Goal: Task Accomplishment & Management: Complete application form

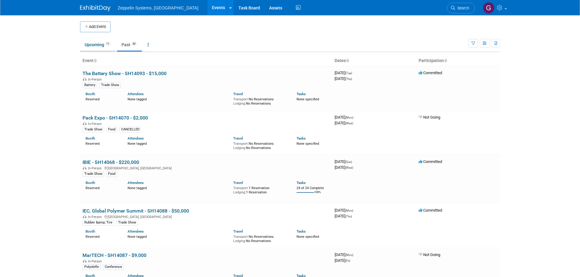
click at [105, 44] on link "Upcoming 11" at bounding box center [98, 45] width 36 height 12
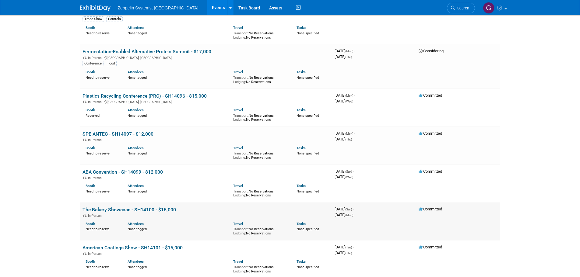
scroll to position [186, 0]
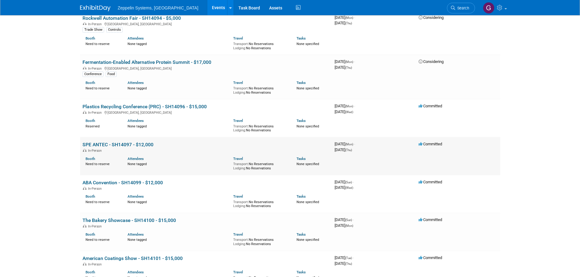
click at [126, 144] on link "SPE ANTEC - SH14097 - $12,000" at bounding box center [117, 145] width 71 height 6
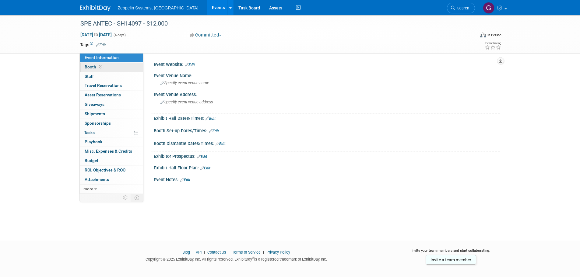
click at [103, 68] on span at bounding box center [101, 66] width 6 height 5
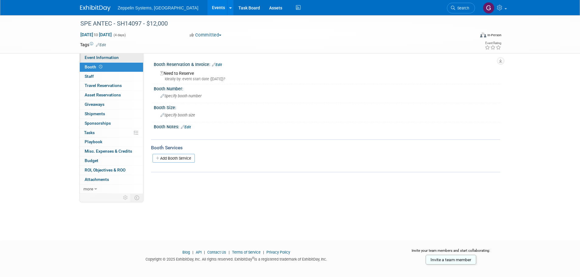
click at [107, 60] on span "Event Information" at bounding box center [102, 57] width 34 height 5
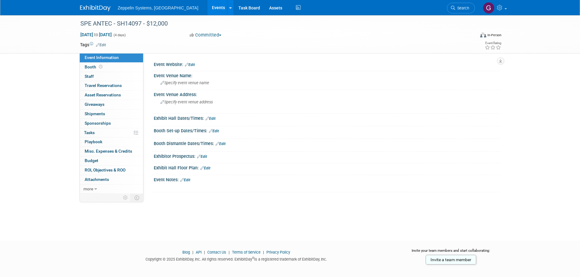
click at [207, 6] on link "Events" at bounding box center [218, 7] width 22 height 15
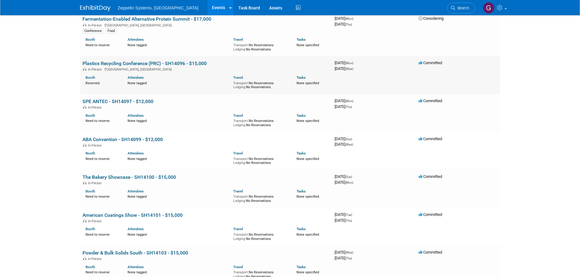
scroll to position [217, 0]
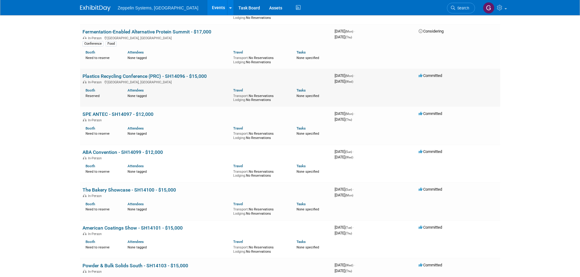
click at [158, 77] on link "Plastics Recycling Conference (PRC) - SH14096 - $15,000" at bounding box center [144, 76] width 124 height 6
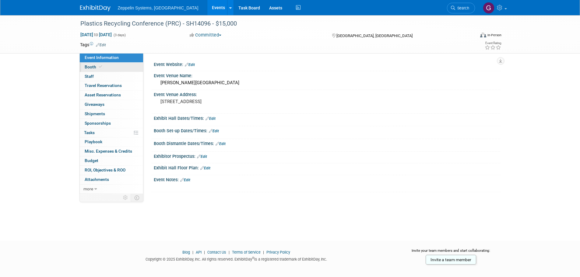
click at [99, 68] on icon at bounding box center [100, 66] width 3 height 3
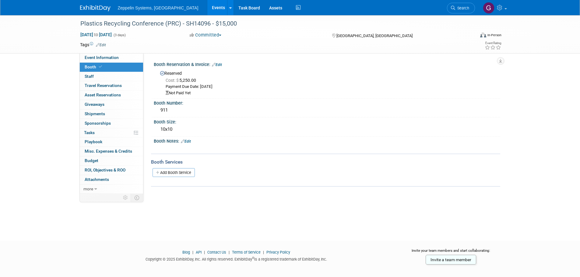
click at [207, 7] on link "Events" at bounding box center [218, 7] width 22 height 15
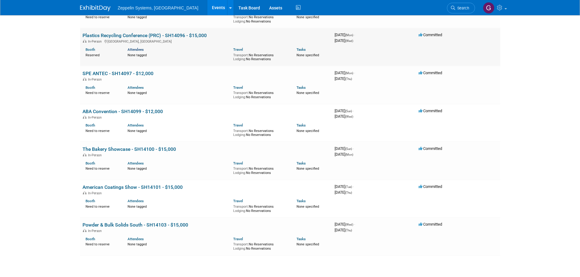
scroll to position [247, 0]
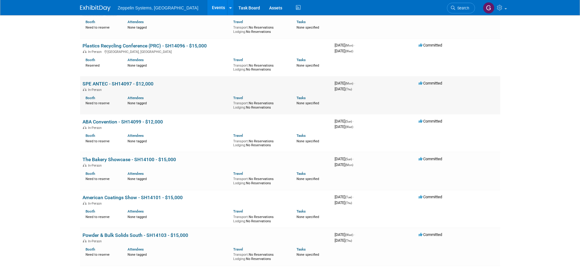
click at [146, 85] on link "SPE ANTEC - SH14097 - $12,000" at bounding box center [117, 84] width 71 height 6
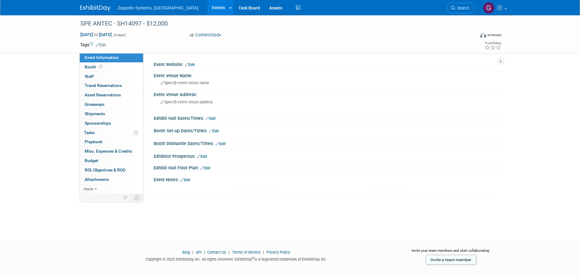
click at [186, 180] on link "Edit" at bounding box center [185, 180] width 10 height 4
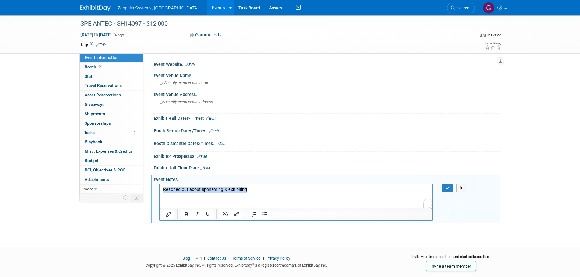
drag, startPoint x: 258, startPoint y: 190, endPoint x: 162, endPoint y: 191, distance: 95.5
click at [163, 191] on p "Reached out about sponsoring & exhibiting" at bounding box center [296, 190] width 266 height 6
copy p "Reached out about sponsoring & exhibiting"
click at [447, 190] on icon "button" at bounding box center [447, 188] width 5 height 4
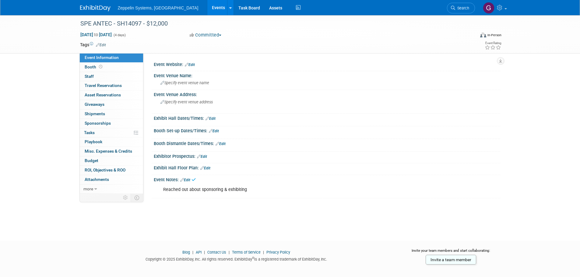
click at [207, 7] on link "Events" at bounding box center [218, 7] width 22 height 15
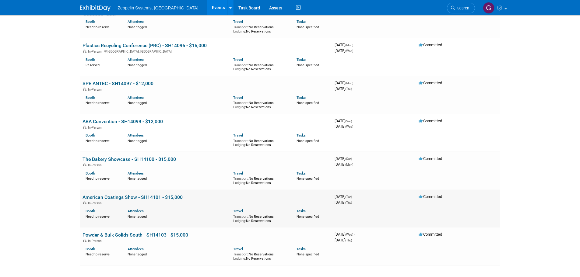
scroll to position [247, 0]
click at [144, 123] on link "ABA Convention - SH14099 - $12,000" at bounding box center [122, 122] width 80 height 6
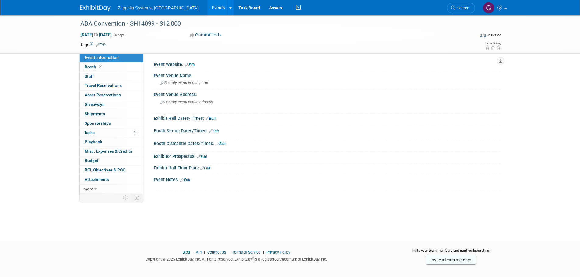
click at [189, 179] on link "Edit" at bounding box center [185, 180] width 10 height 4
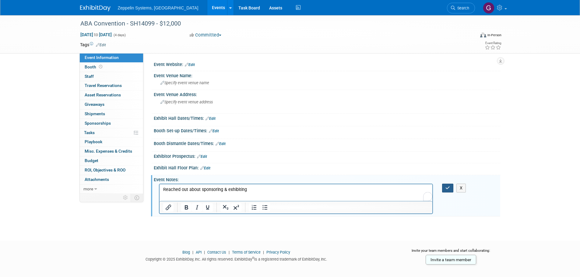
click at [444, 189] on button "button" at bounding box center [447, 188] width 11 height 9
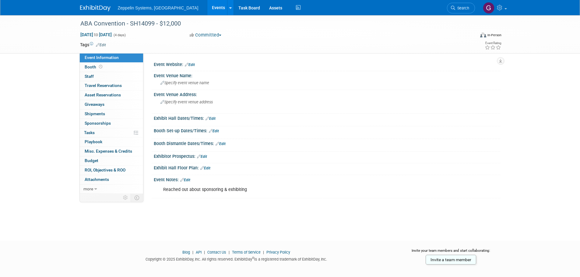
click at [207, 8] on link "Events" at bounding box center [218, 7] width 22 height 15
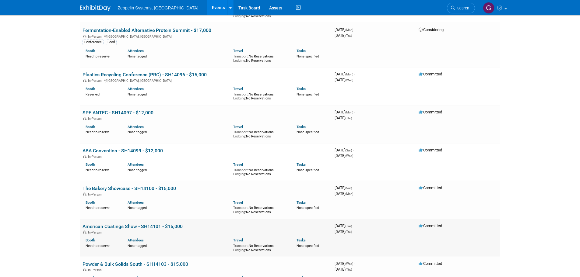
scroll to position [308, 0]
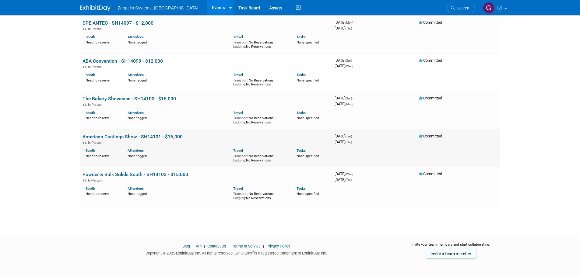
click at [154, 138] on link "American Coatings Show - SH14101 - $15,000" at bounding box center [132, 137] width 100 height 6
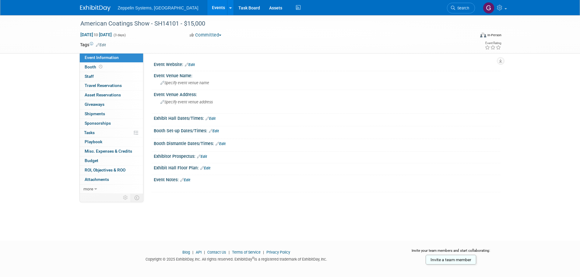
click at [207, 9] on link "Events" at bounding box center [218, 7] width 22 height 15
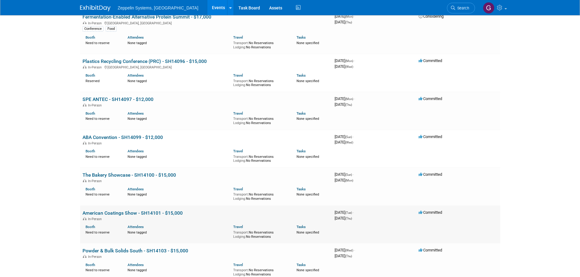
scroll to position [308, 0]
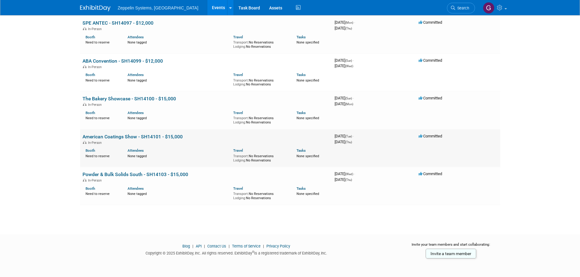
click at [173, 138] on link "American Coatings Show - SH14101 - $15,000" at bounding box center [132, 137] width 100 height 6
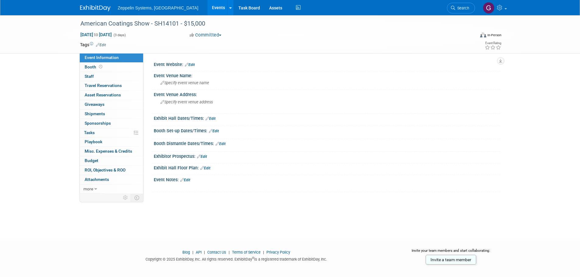
click at [189, 179] on link "Edit" at bounding box center [185, 180] width 10 height 4
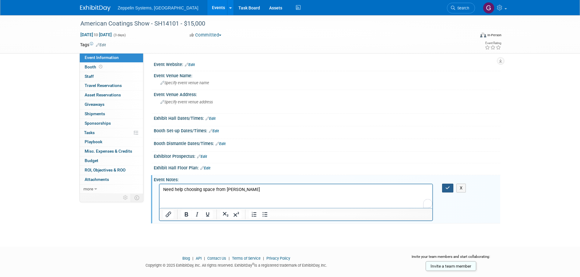
click at [447, 189] on icon "button" at bounding box center [447, 188] width 5 height 4
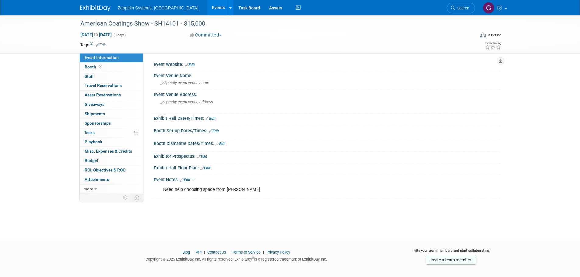
click at [207, 8] on link "Events" at bounding box center [218, 7] width 22 height 15
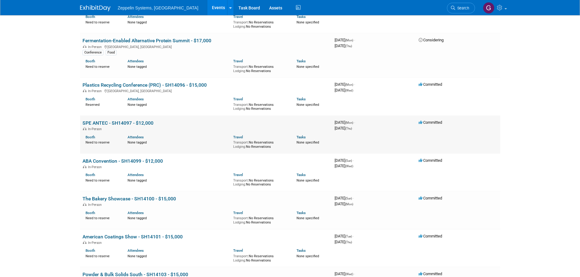
scroll to position [213, 0]
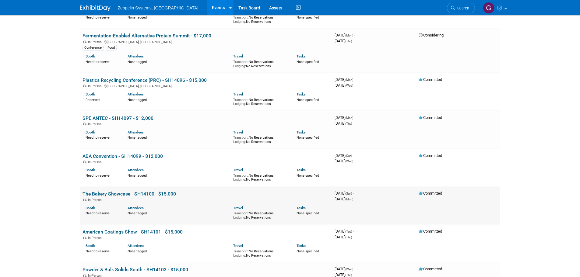
click at [162, 193] on link "The Bakery Showcase - SH14100 - $15,000" at bounding box center [128, 194] width 93 height 6
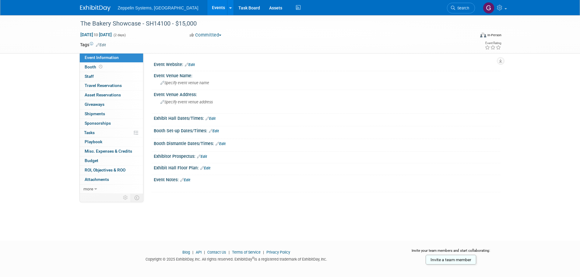
click at [182, 182] on div "X" at bounding box center [326, 183] width 339 height 3
click at [189, 181] on link "Edit" at bounding box center [185, 180] width 10 height 4
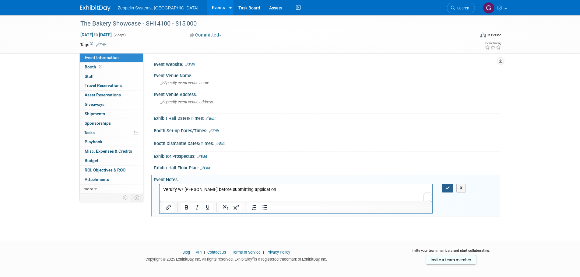
click at [446, 191] on button "button" at bounding box center [447, 188] width 11 height 9
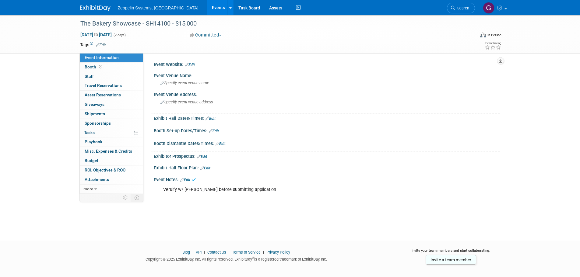
click at [190, 180] on link "Edit" at bounding box center [185, 180] width 10 height 4
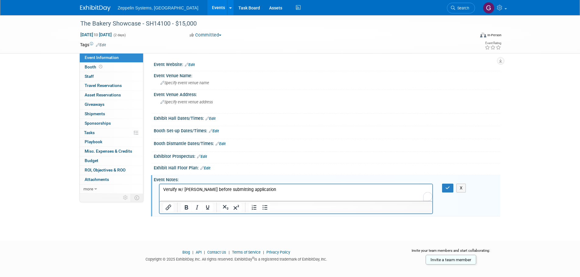
click at [171, 190] on p "Veruify w/ David before submitting application" at bounding box center [296, 190] width 266 height 6
click at [448, 188] on icon "button" at bounding box center [447, 188] width 5 height 4
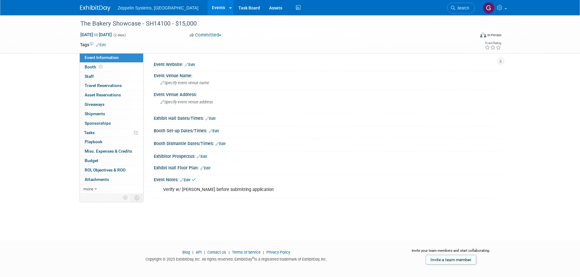
click at [207, 8] on link "Events" at bounding box center [218, 7] width 22 height 15
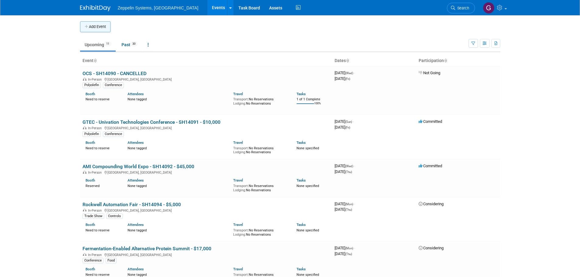
click at [96, 25] on button "Add Event" at bounding box center [95, 26] width 30 height 11
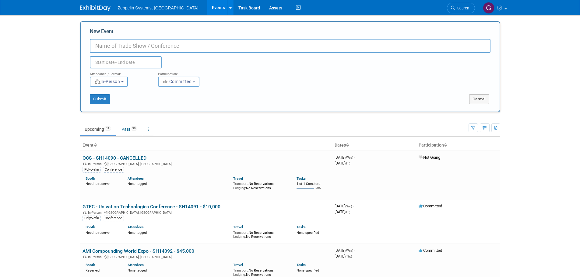
paste input "james.carlton@hf-mixinggroup.com"
type input "james.carlton@hf-mixinggroup.com"
drag, startPoint x: 166, startPoint y: 46, endPoint x: 66, endPoint y: 44, distance: 100.1
click at [66, 44] on body "Zeppelin Systems, USA Events Add Event Bulk Upload Events Shareable Event Board…" at bounding box center [290, 138] width 580 height 277
click at [179, 47] on input "New Event" at bounding box center [290, 46] width 400 height 14
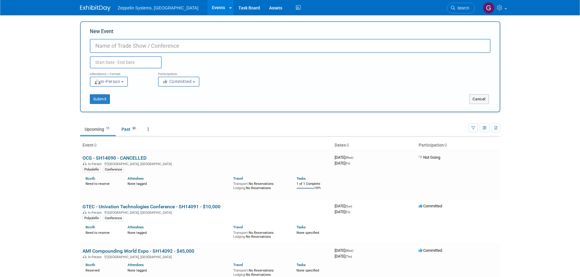
paste input "2026 HFMG International Mixing Seminar"
drag, startPoint x: 110, startPoint y: 46, endPoint x: 36, endPoint y: 47, distance: 73.9
click at [36, 47] on body "Zeppelin Systems, USA Events Add Event Bulk Upload Events Shareable Event Board…" at bounding box center [290, 138] width 580 height 277
click at [190, 46] on input "HFMG International Mixing Seminar" at bounding box center [290, 46] width 400 height 14
type input "HFMG International Mixing Seminar - SH14102 - $5,000"
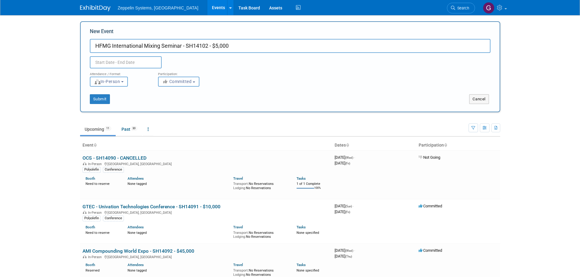
click at [120, 63] on input "text" at bounding box center [126, 62] width 72 height 12
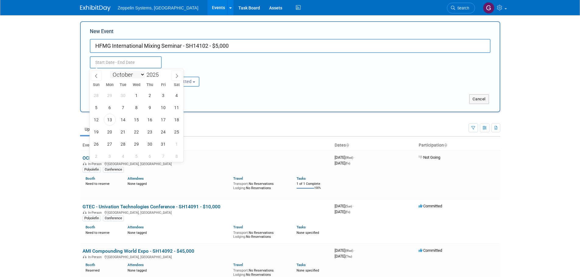
drag, startPoint x: 128, startPoint y: 76, endPoint x: 131, endPoint y: 74, distance: 3.7
click at [131, 75] on select "January February March April May June July August September October November De…" at bounding box center [127, 75] width 35 height 8
select select "4"
click at [110, 71] on select "January February March April May June July August September October November De…" at bounding box center [127, 75] width 35 height 8
click at [154, 76] on input "2025" at bounding box center [154, 74] width 18 height 7
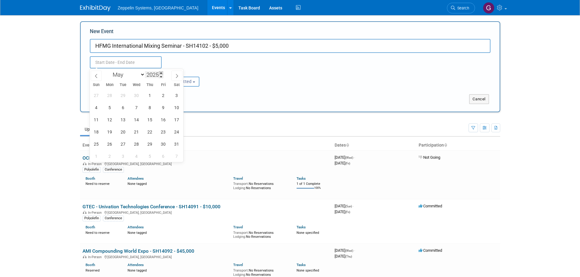
click at [162, 72] on span at bounding box center [161, 73] width 4 height 4
type input "2026"
click at [127, 121] on span "12" at bounding box center [123, 120] width 12 height 12
click at [146, 122] on span "14" at bounding box center [150, 120] width 12 height 12
type input "May 12, 2026 to May 14, 2026"
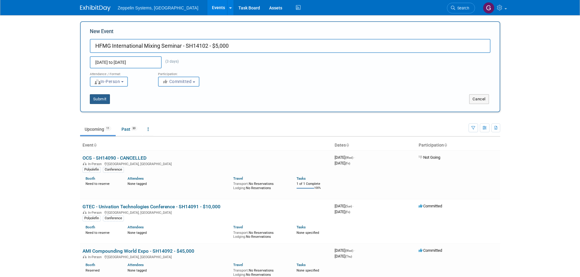
click at [98, 103] on button "Submit" at bounding box center [100, 99] width 20 height 10
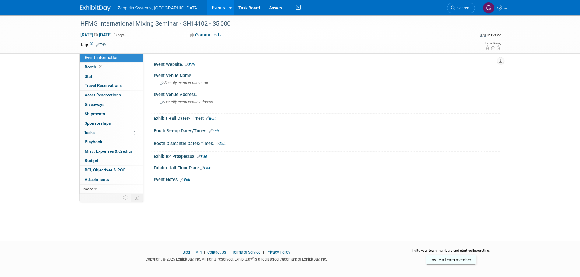
click at [189, 178] on link "Edit" at bounding box center [185, 180] width 10 height 4
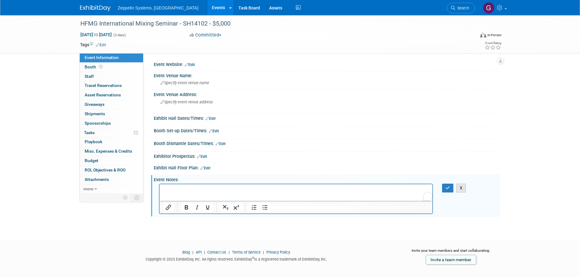
click at [464, 188] on button "X" at bounding box center [461, 188] width 10 height 9
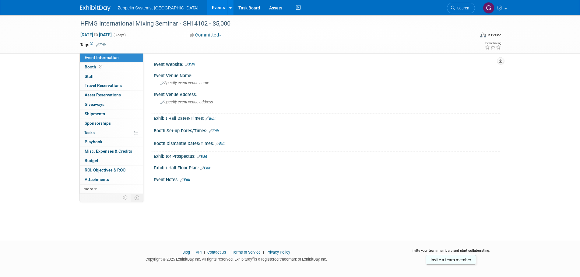
click at [207, 6] on link "Events" at bounding box center [218, 7] width 22 height 15
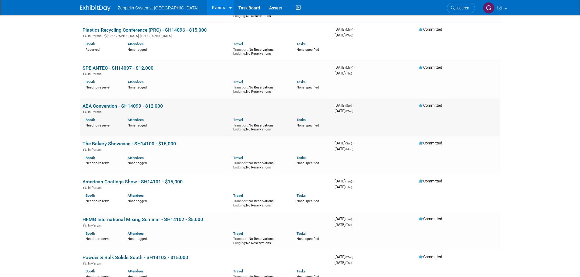
scroll to position [346, 0]
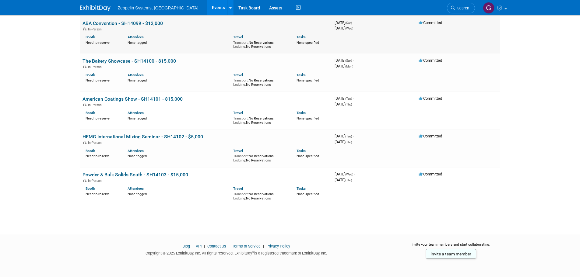
click at [129, 24] on link "ABA Convention - SH14099 - $12,000" at bounding box center [122, 23] width 80 height 6
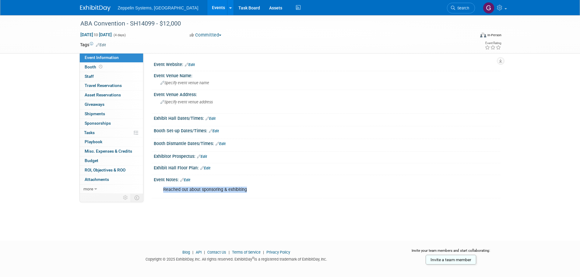
drag, startPoint x: 257, startPoint y: 191, endPoint x: 163, endPoint y: 189, distance: 94.3
click at [163, 189] on div "Reached out about sponsoring & exhibiting" at bounding box center [296, 190] width 274 height 12
copy div "Reached out about sponsoring & exhibiting"
click at [207, 9] on link "Events" at bounding box center [218, 7] width 22 height 15
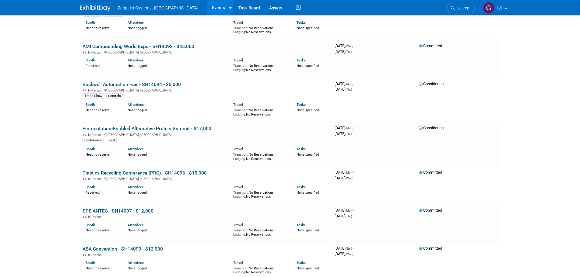
scroll to position [346, 0]
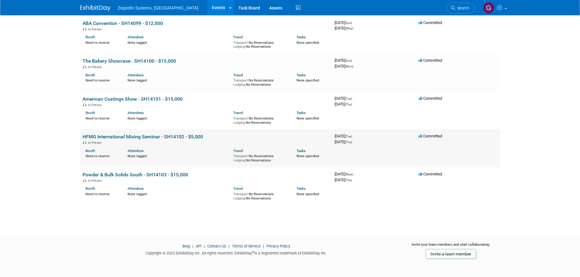
click at [158, 136] on link "HFMG International Mixing Seminar - SH14102 - $5,000" at bounding box center [142, 137] width 120 height 6
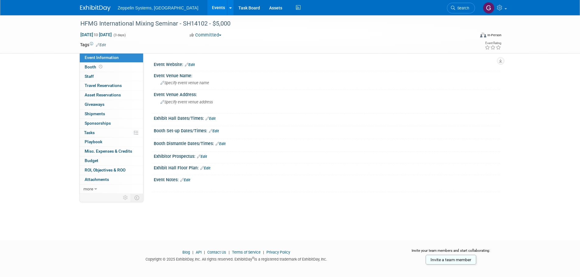
click at [186, 178] on link "Edit" at bounding box center [185, 180] width 10 height 4
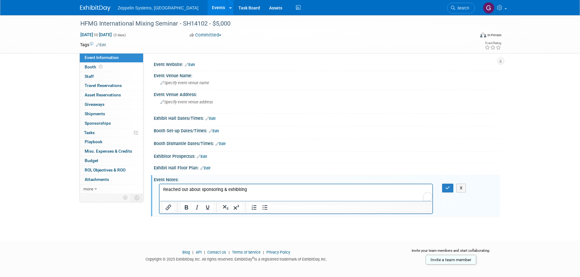
drag, startPoint x: 228, startPoint y: 189, endPoint x: 208, endPoint y: 191, distance: 19.6
click at [208, 191] on p "Reached out about sponsoring & exhibiting" at bounding box center [296, 190] width 266 height 6
drag, startPoint x: 225, startPoint y: 190, endPoint x: 200, endPoint y: 190, distance: 25.6
click at [200, 190] on p "Reached out about sponsoring & exhibiting" at bounding box center [296, 190] width 266 height 6
click at [447, 190] on icon "button" at bounding box center [447, 188] width 5 height 4
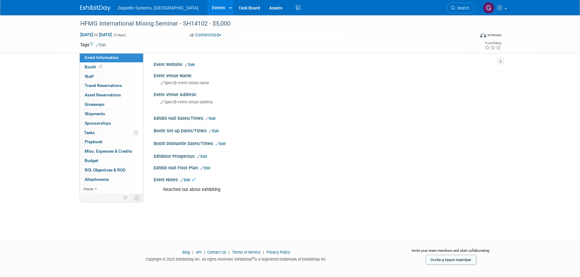
click at [169, 6] on li "Zeppelin Systems, [GEOGRAPHIC_DATA]" at bounding box center [162, 5] width 89 height 9
click at [207, 9] on link "Events" at bounding box center [218, 7] width 22 height 15
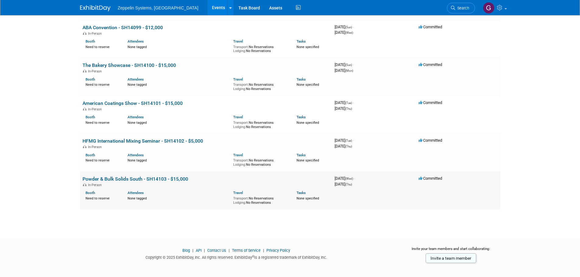
scroll to position [346, 0]
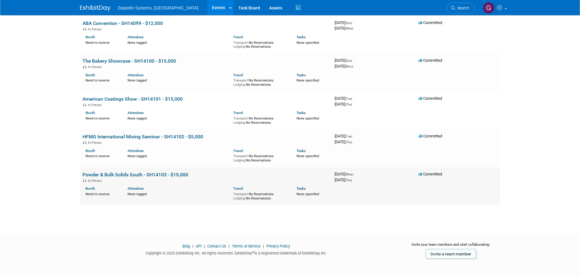
click at [182, 176] on link "Powder & Bulk Solids South - SH14103 - $15,000" at bounding box center [135, 175] width 106 height 6
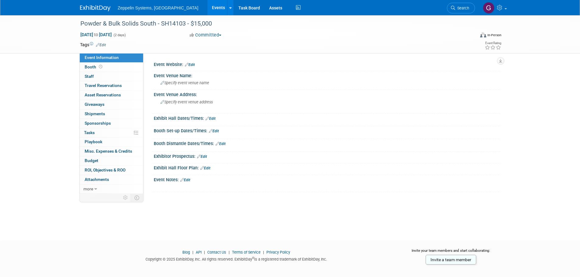
click at [188, 179] on link "Edit" at bounding box center [185, 180] width 10 height 4
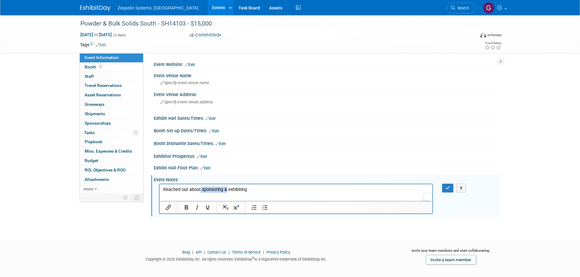
drag, startPoint x: 225, startPoint y: 190, endPoint x: 199, endPoint y: 188, distance: 26.3
click at [199, 188] on p "Reached out about sponsoring & exhibiting" at bounding box center [296, 190] width 266 height 6
click at [130, 20] on div "Powder & Bulk Solids South - SH14103 - $15,000" at bounding box center [271, 23] width 387 height 11
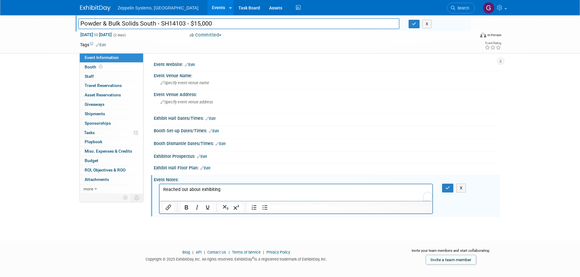
drag, startPoint x: 155, startPoint y: 25, endPoint x: 80, endPoint y: 22, distance: 74.6
click at [80, 22] on input "Powder & Bulk Solids South - SH14103 - $15,000" at bounding box center [238, 23] width 321 height 11
click at [235, 190] on p "Reached out about exhibiting" at bounding box center [296, 190] width 266 height 6
click at [445, 190] on button "button" at bounding box center [447, 188] width 11 height 9
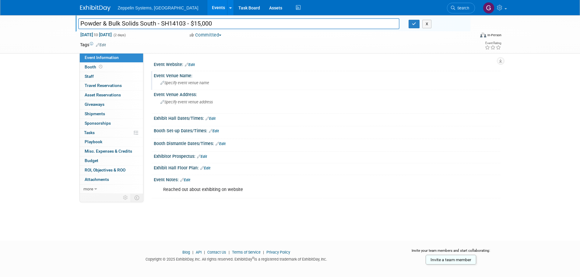
click at [315, 82] on div "Specify event venue name" at bounding box center [326, 82] width 337 height 9
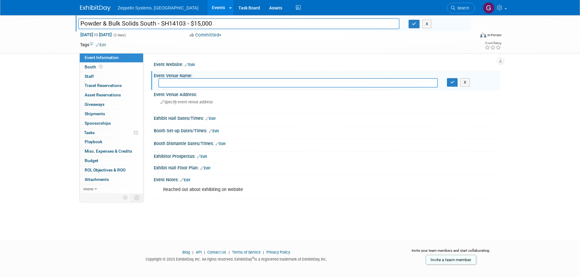
click at [536, 117] on div "Powder & Bulk Solids South - SH14103 - $15,000 Powder & Bulk Solids South - SH1…" at bounding box center [290, 122] width 580 height 214
click at [456, 74] on div "Event Venue Name:" at bounding box center [327, 75] width 346 height 8
click at [454, 85] on button "button" at bounding box center [452, 82] width 11 height 9
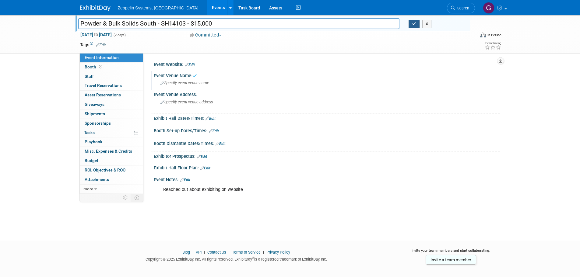
click at [415, 23] on icon "button" at bounding box center [414, 24] width 4 height 4
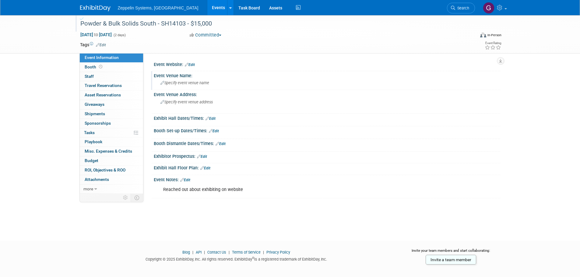
click at [207, 5] on link "Events" at bounding box center [218, 7] width 22 height 15
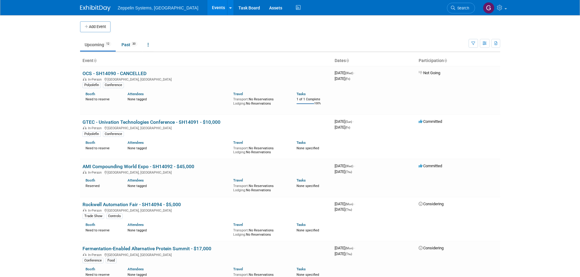
click at [97, 24] on button "Add Event" at bounding box center [95, 26] width 30 height 11
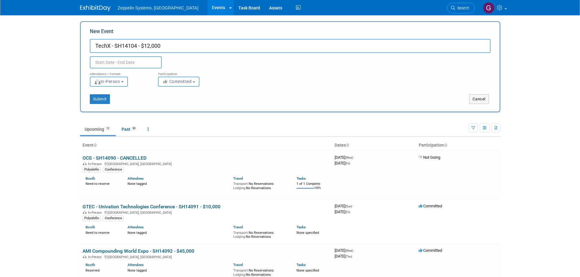
type input "TechX - SH14104 - $12,000"
click at [119, 64] on input "text" at bounding box center [126, 62] width 72 height 12
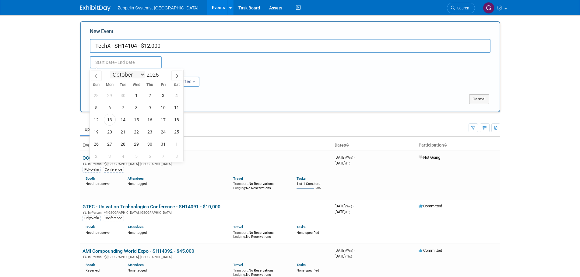
click at [123, 74] on select "January February March April May June July August September October November De…" at bounding box center [127, 75] width 35 height 8
select select "4"
click at [110, 71] on select "January February March April May June July August September October November De…" at bounding box center [127, 75] width 35 height 8
click at [158, 77] on input "2025" at bounding box center [154, 74] width 18 height 7
click at [161, 73] on span at bounding box center [161, 73] width 4 height 4
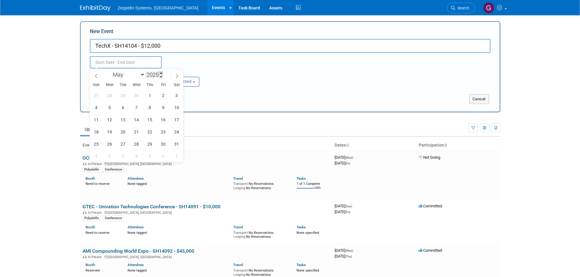
type input "2026"
click at [95, 158] on span "31" at bounding box center [96, 156] width 12 height 12
click at [123, 159] on span "2" at bounding box center [123, 156] width 12 height 12
type input "May 31, 2026 to Jun 2, 2026"
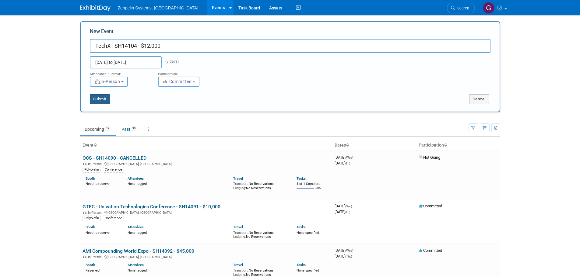
click at [100, 101] on button "Submit" at bounding box center [100, 99] width 20 height 10
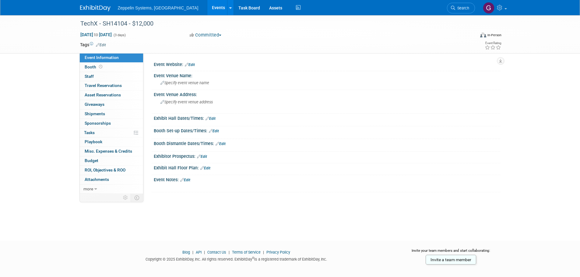
click at [186, 181] on link "Edit" at bounding box center [185, 180] width 10 height 4
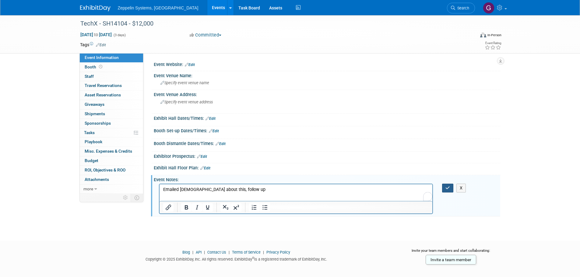
click at [447, 189] on icon "button" at bounding box center [447, 188] width 5 height 4
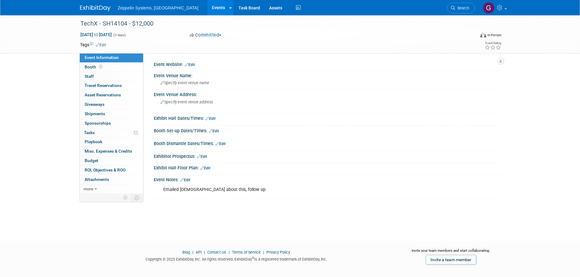
click at [207, 9] on link "Events" at bounding box center [218, 7] width 22 height 15
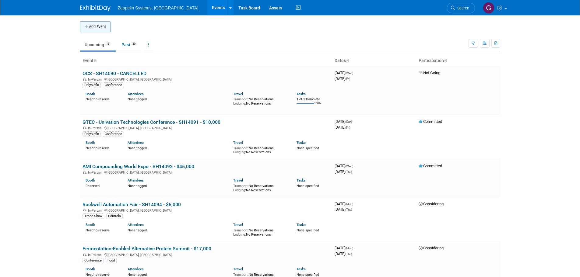
click at [89, 25] on icon "button" at bounding box center [87, 27] width 4 height 4
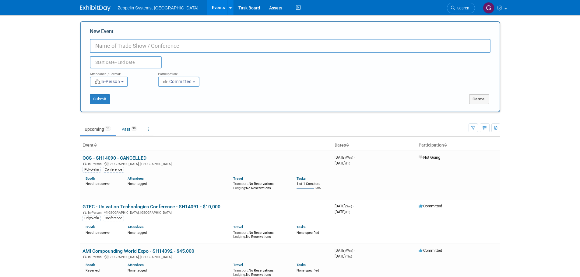
click at [173, 46] on input "New Event" at bounding box center [290, 46] width 400 height 14
paste input "Plastics Recycling Technology (AMI)"
type input "Plastics Recycling Technology (AMI) - SH14105 - $15,000"
click at [123, 66] on body "Zeppelin Systems, [GEOGRAPHIC_DATA] Events Add Event Bulk Upload Events Shareab…" at bounding box center [290, 138] width 580 height 277
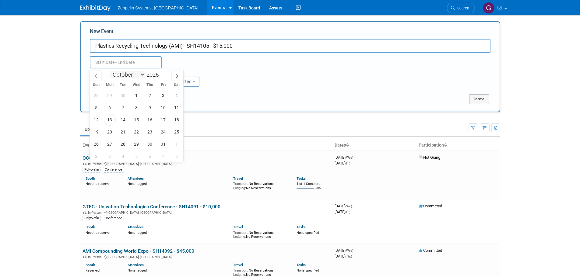
click at [126, 77] on select "January February March April May June July August September October November De…" at bounding box center [127, 75] width 35 height 8
select select "5"
click at [110, 71] on select "January February March April May June July August September October November De…" at bounding box center [127, 75] width 35 height 8
click at [161, 72] on span at bounding box center [161, 73] width 4 height 4
type input "2026"
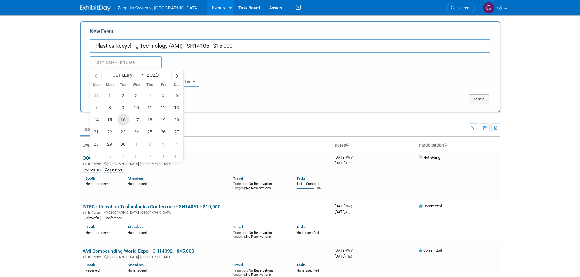
click at [124, 117] on span "16" at bounding box center [123, 120] width 12 height 12
click at [152, 116] on span "18" at bounding box center [150, 120] width 12 height 12
type input "[DATE] to [DATE]"
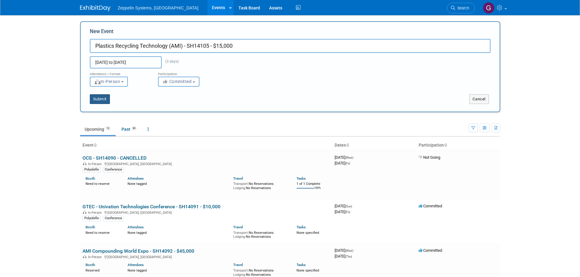
click at [103, 101] on button "Submit" at bounding box center [100, 99] width 20 height 10
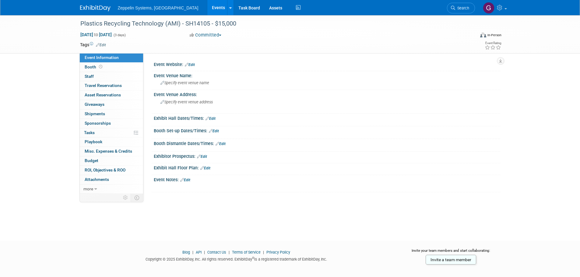
click at [186, 180] on link "Edit" at bounding box center [185, 180] width 10 height 4
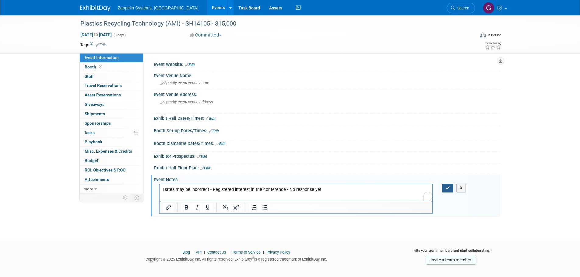
click at [447, 188] on icon "button" at bounding box center [447, 188] width 5 height 4
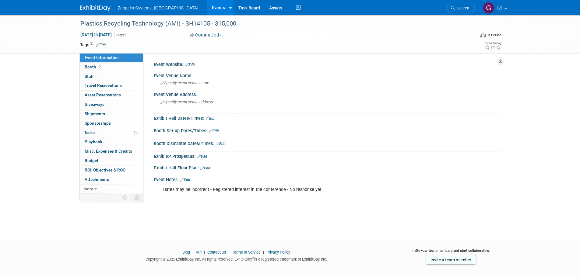
click at [207, 9] on link "Events" at bounding box center [218, 7] width 22 height 15
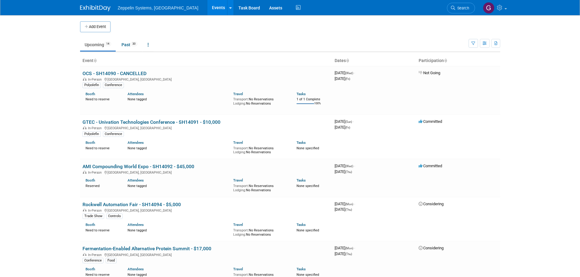
click at [105, 28] on button "Add Event" at bounding box center [95, 26] width 30 height 11
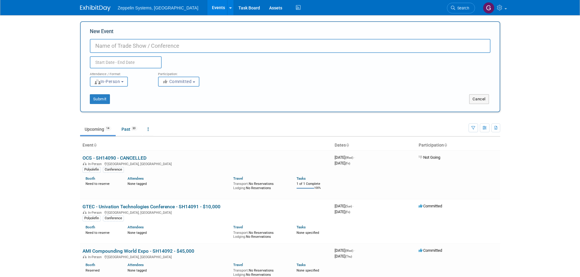
paste input "2026 IEC Mini"
drag, startPoint x: 110, startPoint y: 45, endPoint x: 63, endPoint y: 47, distance: 46.6
click at [63, 47] on body "Zeppelin Systems, USA Events Add Event Bulk Upload Events Shareable Event Board…" at bounding box center [290, 138] width 580 height 277
click at [138, 43] on input "IEC Mini" at bounding box center [290, 46] width 400 height 14
type input "IEC Mini - SH14109 - $15,000"
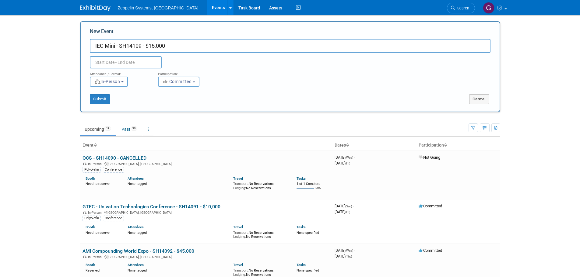
click at [141, 58] on input "text" at bounding box center [126, 62] width 72 height 12
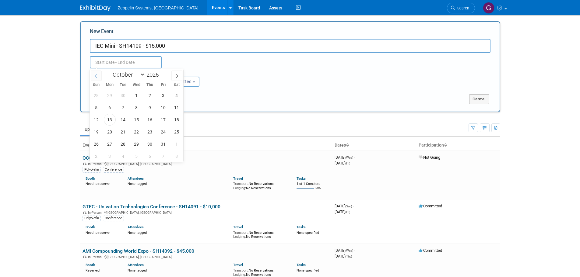
click at [99, 77] on span at bounding box center [96, 76] width 11 height 10
select select "8"
click at [162, 73] on span at bounding box center [161, 73] width 4 height 4
type input "2026"
click at [108, 140] on span "28" at bounding box center [110, 144] width 12 height 12
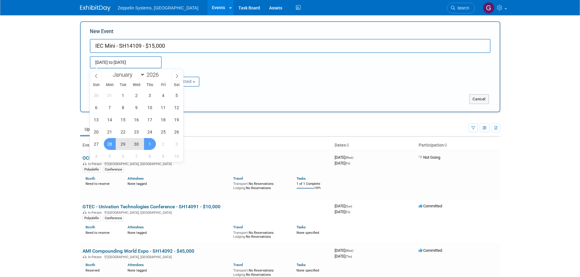
click at [152, 142] on span "1" at bounding box center [150, 144] width 12 height 12
type input "[DATE] to [DATE]"
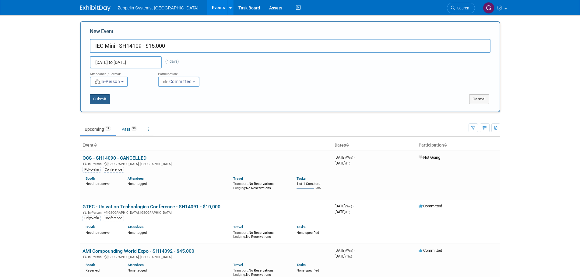
click at [105, 97] on button "Submit" at bounding box center [100, 99] width 20 height 10
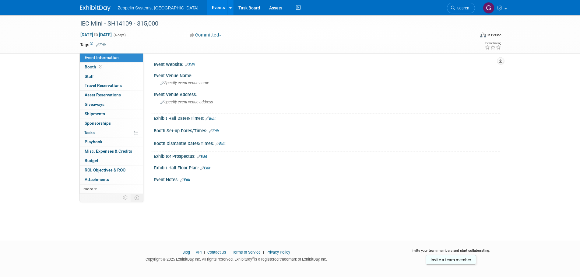
click at [187, 179] on link "Edit" at bounding box center [185, 180] width 10 height 4
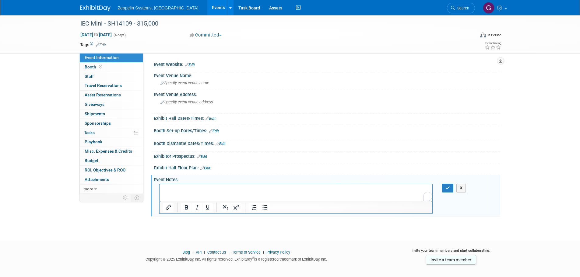
click at [344, 34] on div "[DATE] to [DATE] (4 days) [DATE] to [DATE] Committed Committed Considering Not …" at bounding box center [290, 36] width 430 height 9
click at [461, 187] on button "X" at bounding box center [461, 188] width 10 height 9
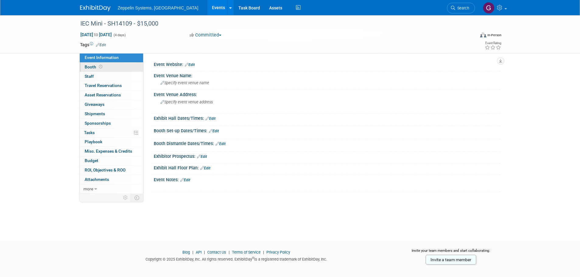
click at [123, 67] on link "Booth" at bounding box center [111, 67] width 63 height 9
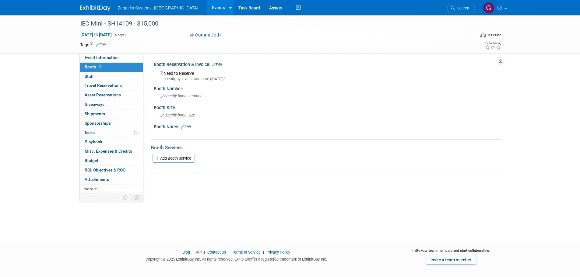
click at [215, 64] on icon at bounding box center [214, 65] width 4 height 4
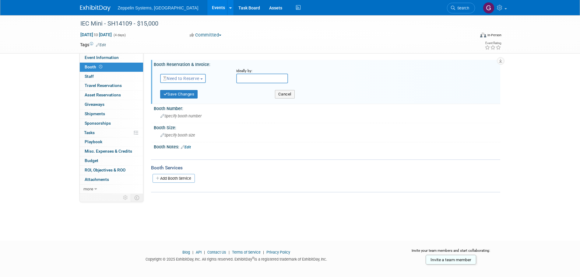
click at [195, 77] on span "Need to Reserve" at bounding box center [181, 78] width 36 height 5
click at [193, 97] on link "Reserved" at bounding box center [192, 97] width 65 height 9
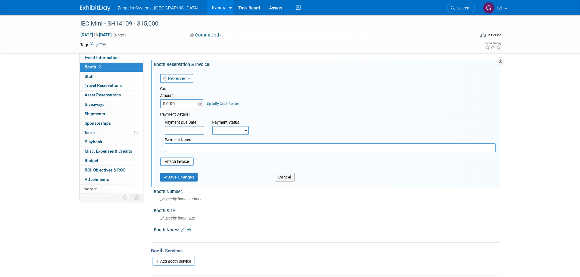
click at [187, 104] on input "$ 0.00" at bounding box center [179, 103] width 38 height 9
type input "$ 3,660.00"
click at [177, 128] on input "text" at bounding box center [185, 130] width 40 height 9
click at [291, 110] on div "Cost: Amount $ 3,660.00 Specify Cost Center Cost Center -- Not Specified --" at bounding box center [327, 119] width 335 height 66
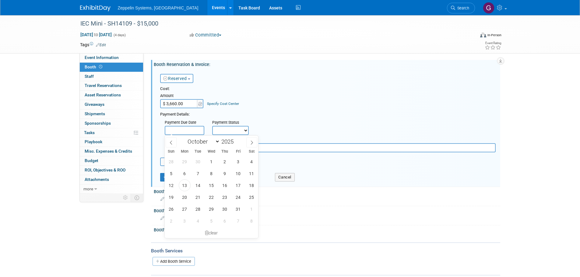
click at [200, 128] on input "text" at bounding box center [185, 130] width 40 height 9
click at [301, 103] on div "Cost: Amount $ 3,660.00 Specify Cost Center Cost Center -- Not Specified --" at bounding box center [327, 97] width 335 height 22
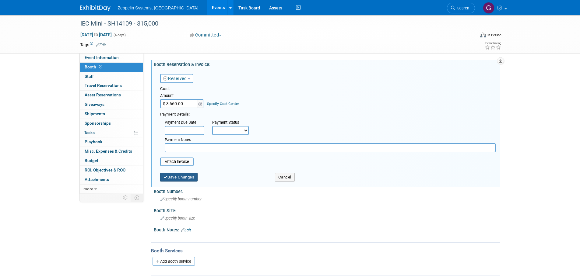
click at [186, 180] on button "Save Changes" at bounding box center [179, 177] width 38 height 9
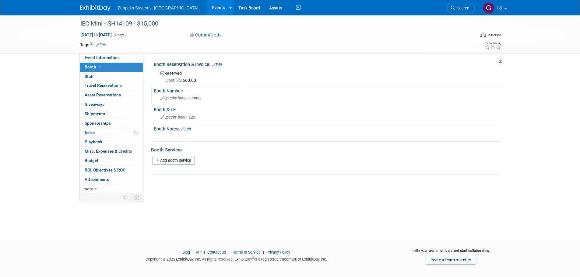
click at [186, 97] on span "Specify booth number" at bounding box center [180, 98] width 41 height 5
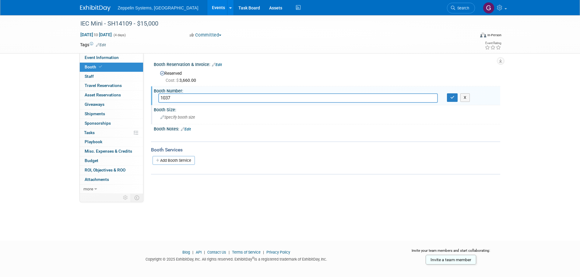
type input "1037"
click at [192, 117] on span "Specify booth size" at bounding box center [177, 117] width 35 height 5
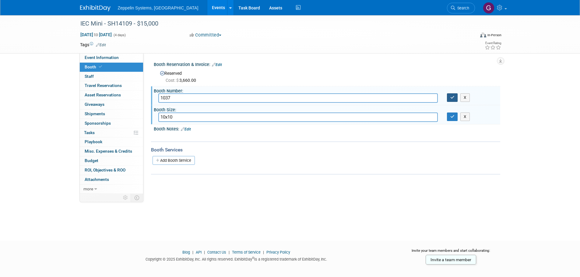
type input "10x10"
click at [448, 98] on button "button" at bounding box center [452, 97] width 11 height 9
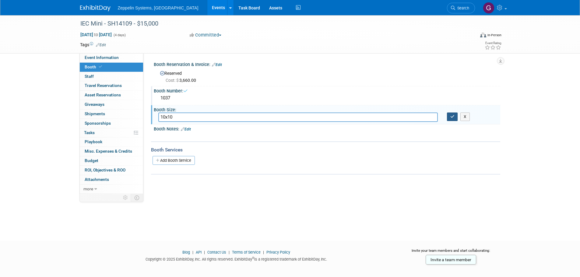
click at [453, 118] on icon "button" at bounding box center [452, 117] width 4 height 4
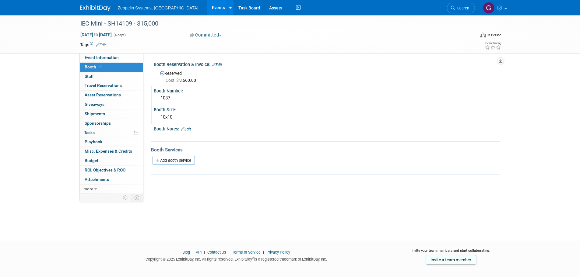
click at [207, 9] on link "Events" at bounding box center [218, 7] width 22 height 15
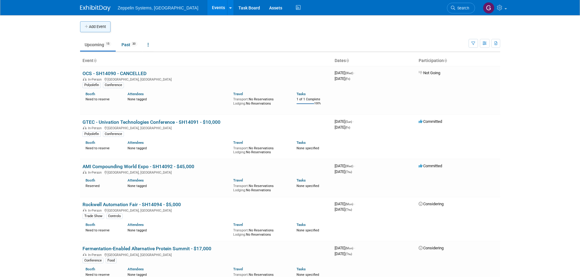
click at [107, 28] on button "Add Event" at bounding box center [95, 26] width 30 height 11
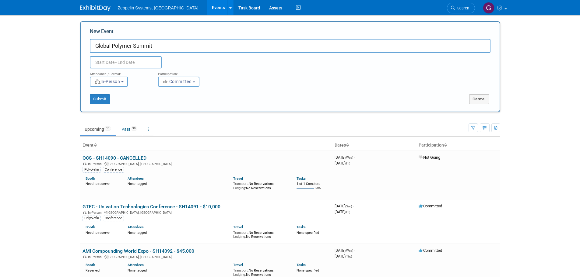
type input "Global Polymer Summit"
click at [132, 61] on input "text" at bounding box center [126, 62] width 72 height 12
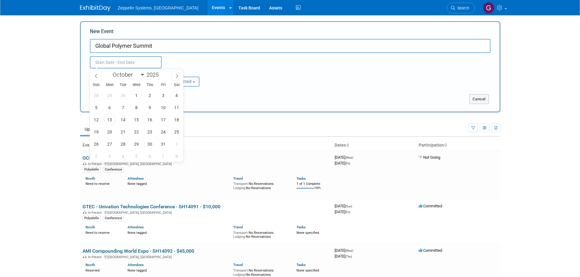
click at [132, 61] on input "text" at bounding box center [126, 62] width 72 height 12
click at [96, 77] on icon at bounding box center [96, 76] width 4 height 4
select select "8"
click at [161, 74] on span at bounding box center [161, 73] width 4 height 4
type input "2026"
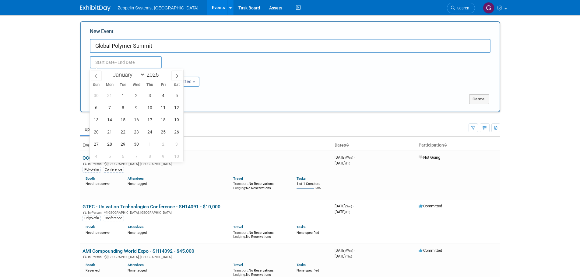
click at [115, 142] on div "30 31 1 2 3 4 5 6 7 8 9 10 11 12 13 14 15 16 17 18 19 20 21 22 23 24 25 26 27 2…" at bounding box center [137, 125] width 94 height 73
click at [110, 143] on span "28" at bounding box center [110, 144] width 12 height 12
click at [149, 145] on span "1" at bounding box center [150, 144] width 12 height 12
type input "[DATE] to [DATE]"
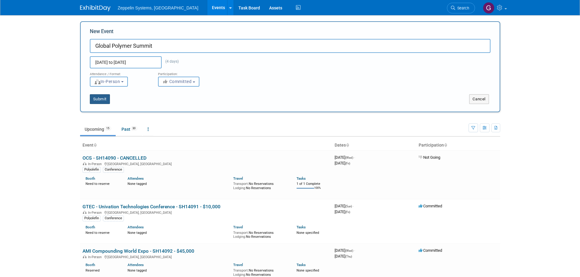
click at [95, 100] on button "Submit" at bounding box center [100, 99] width 20 height 10
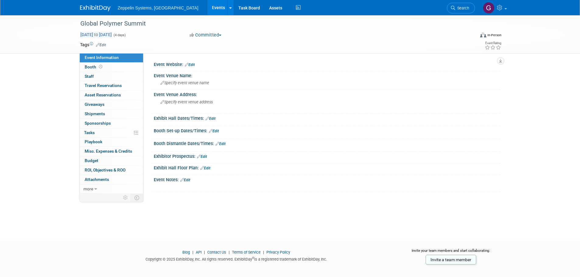
click at [99, 37] on span "to" at bounding box center [96, 34] width 6 height 5
select select "8"
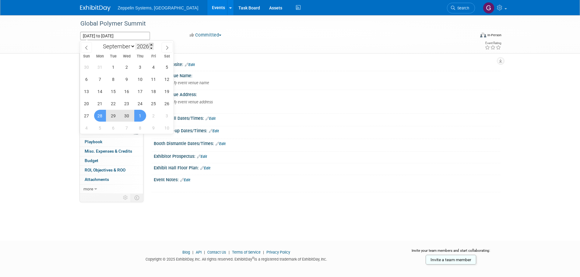
click at [152, 46] on span at bounding box center [151, 45] width 4 height 4
type input "2027"
click at [102, 117] on span "27" at bounding box center [100, 116] width 12 height 12
type input "Sep 27, 2027"
click at [154, 115] on span "1" at bounding box center [154, 116] width 12 height 12
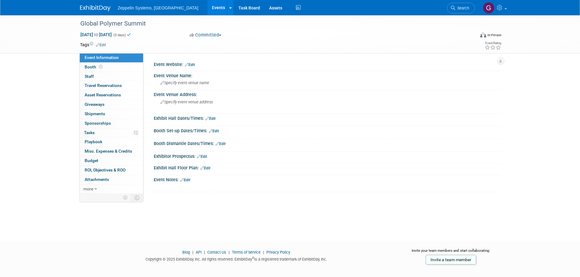
click at [298, 35] on div "Committed Committed Considering Not Going" at bounding box center [254, 35] width 134 height 7
click at [188, 180] on link "Edit" at bounding box center [185, 180] width 10 height 4
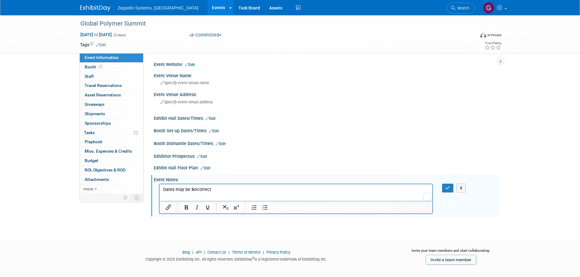
click at [192, 190] on p "Dates may be ikncorrect" at bounding box center [296, 190] width 266 height 6
click at [445, 190] on button "button" at bounding box center [447, 188] width 11 height 9
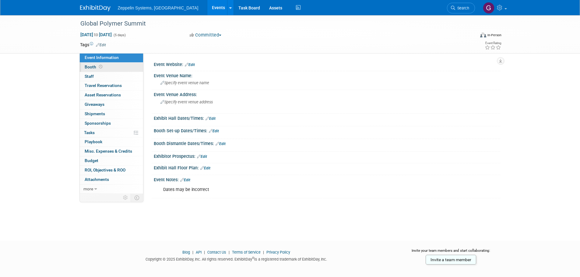
click at [122, 68] on link "Booth" at bounding box center [111, 67] width 63 height 9
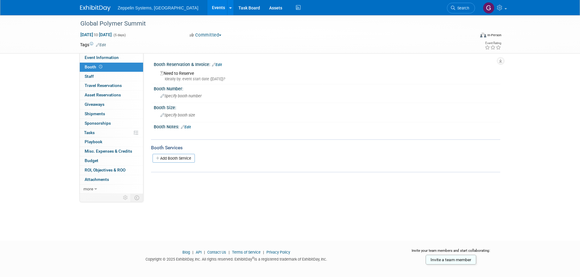
click at [216, 64] on link "Edit" at bounding box center [217, 65] width 10 height 4
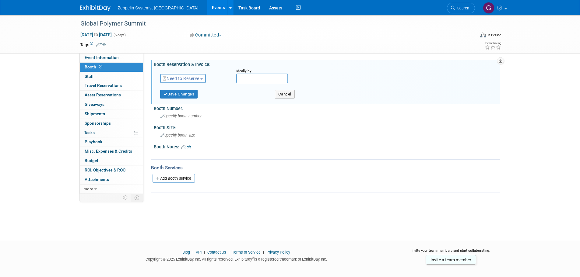
click at [196, 79] on span "Need to Reserve" at bounding box center [181, 78] width 36 height 5
click at [187, 98] on link "Reserved" at bounding box center [192, 97] width 65 height 9
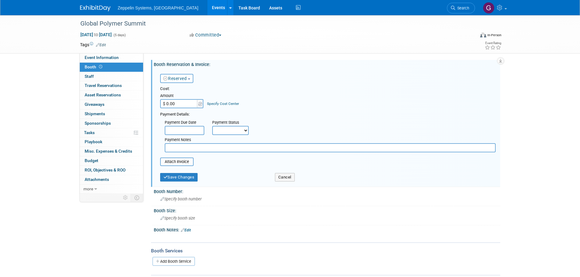
click at [187, 104] on input "$ 0.00" at bounding box center [179, 103] width 38 height 9
type input "$ 7,400.00"
click at [176, 179] on button "Save Changes" at bounding box center [179, 177] width 38 height 9
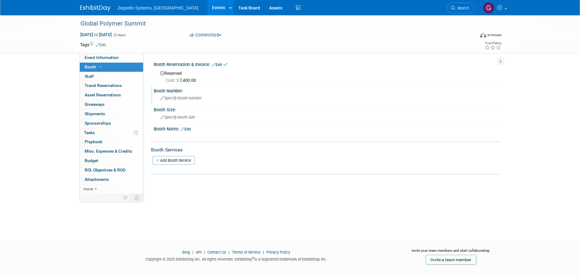
click at [190, 99] on span "Specify booth number" at bounding box center [180, 98] width 41 height 5
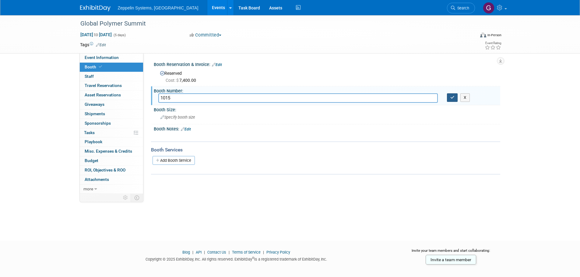
type input "1015"
click at [448, 96] on button "button" at bounding box center [452, 97] width 11 height 9
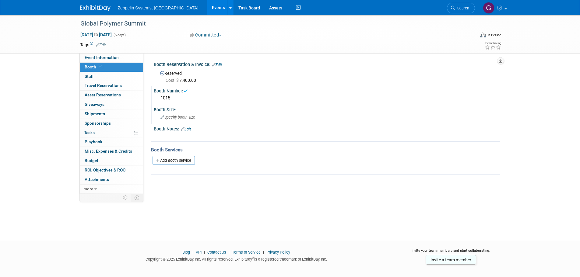
click at [182, 118] on span "Specify booth size" at bounding box center [177, 117] width 35 height 5
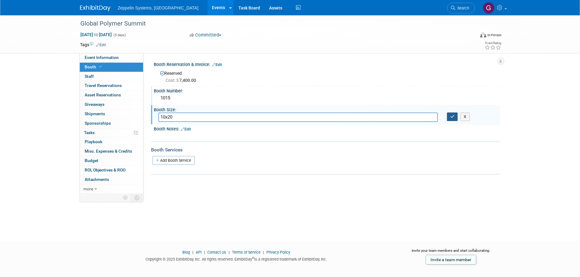
type input "10x20"
drag, startPoint x: 451, startPoint y: 118, endPoint x: 447, endPoint y: 118, distance: 4.9
click at [451, 118] on icon "button" at bounding box center [452, 117] width 4 height 4
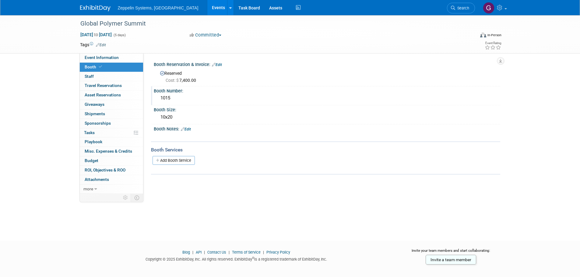
click at [207, 9] on link "Events" at bounding box center [218, 7] width 22 height 15
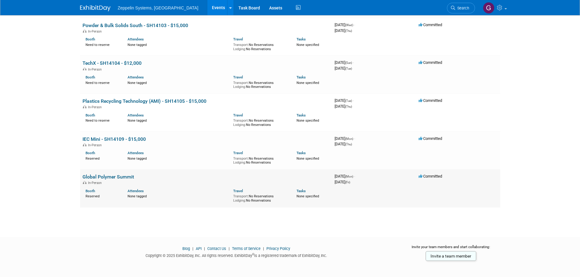
scroll to position [498, 0]
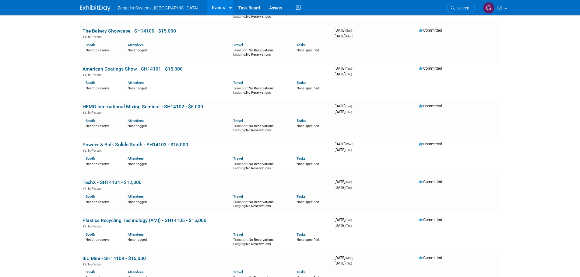
drag, startPoint x: 210, startPoint y: 93, endPoint x: 217, endPoint y: -37, distance: 129.8
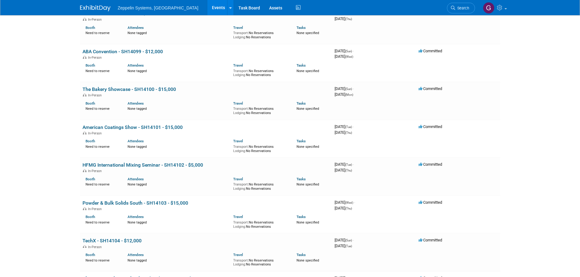
scroll to position [315, 0]
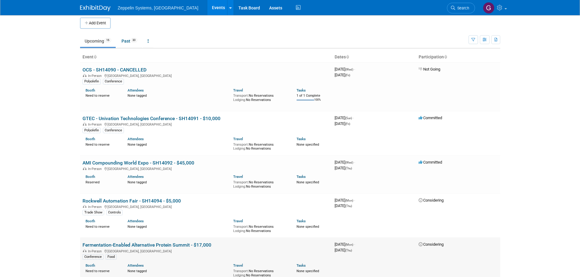
scroll to position [0, 0]
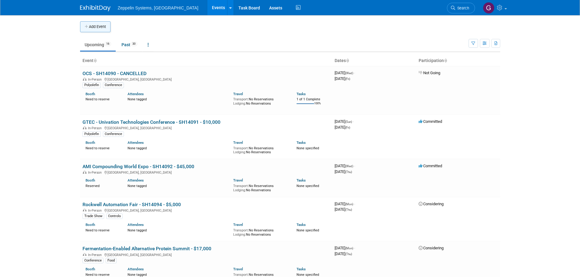
click at [101, 30] on button "Add Event" at bounding box center [95, 26] width 30 height 11
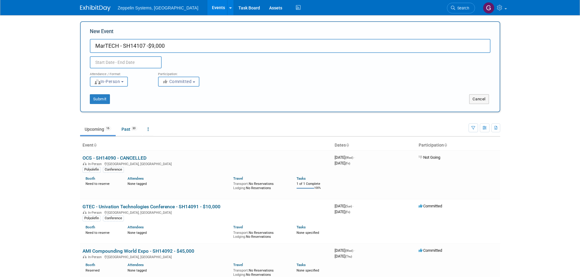
type input "MarTECH - SH14107 -$9,000"
click at [134, 60] on input "text" at bounding box center [126, 62] width 72 height 12
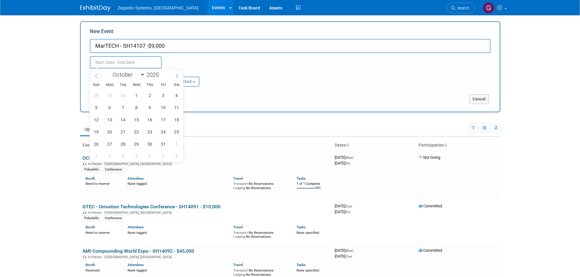
click at [96, 77] on icon at bounding box center [96, 76] width 4 height 4
click at [96, 77] on icon at bounding box center [96, 76] width 2 height 4
select select "7"
click at [161, 74] on span at bounding box center [161, 73] width 4 height 4
type input "2026"
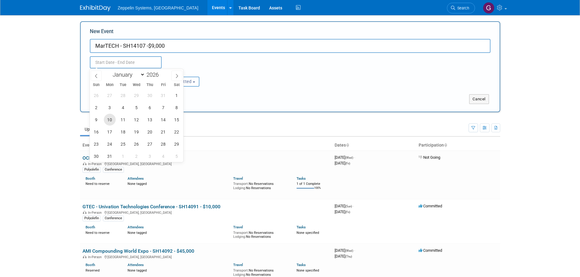
click at [109, 120] on span "10" at bounding box center [110, 120] width 12 height 12
drag, startPoint x: 148, startPoint y: 115, endPoint x: 154, endPoint y: 113, distance: 6.3
click at [149, 115] on span "13" at bounding box center [150, 120] width 12 height 12
type input "Aug 10, 2026 to Aug 13, 2026"
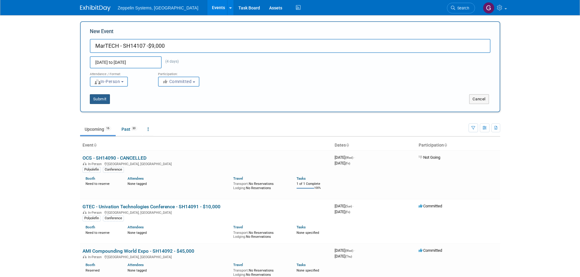
click at [99, 100] on button "Submit" at bounding box center [100, 99] width 20 height 10
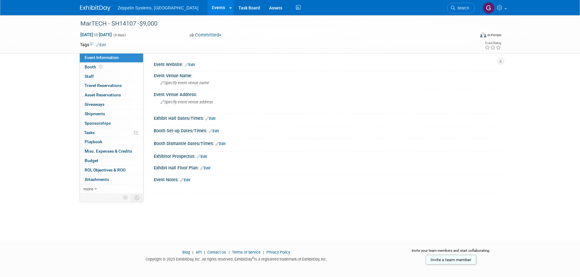
drag, startPoint x: 187, startPoint y: 178, endPoint x: 194, endPoint y: 181, distance: 7.5
click at [188, 178] on link "Edit" at bounding box center [185, 180] width 10 height 4
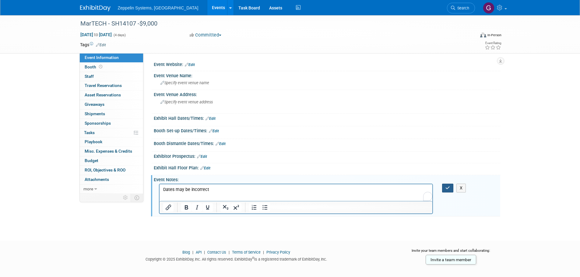
click at [447, 190] on icon "button" at bounding box center [447, 188] width 5 height 4
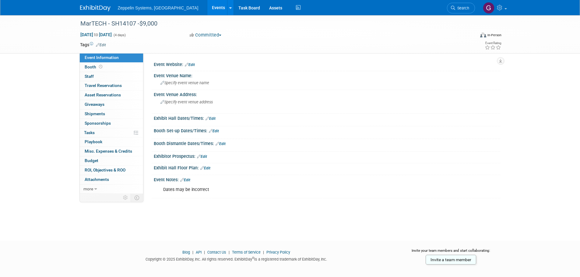
click at [182, 181] on icon at bounding box center [182, 180] width 4 height 4
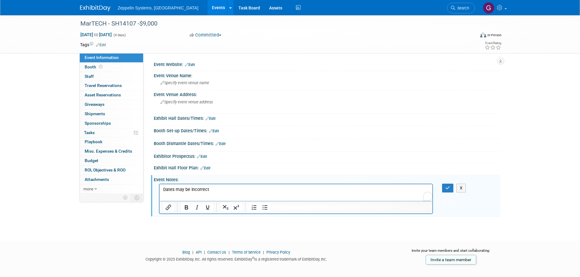
click at [217, 190] on p "Dates may be incorrect" at bounding box center [296, 190] width 266 height 6
click at [446, 189] on icon "button" at bounding box center [447, 188] width 5 height 4
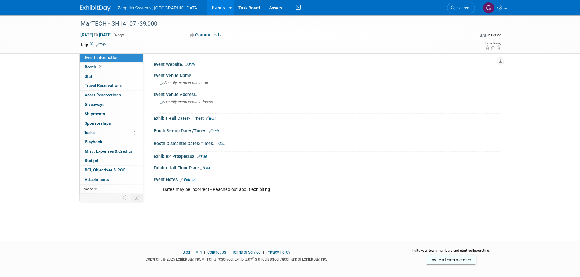
click at [207, 8] on link "Events" at bounding box center [218, 7] width 22 height 15
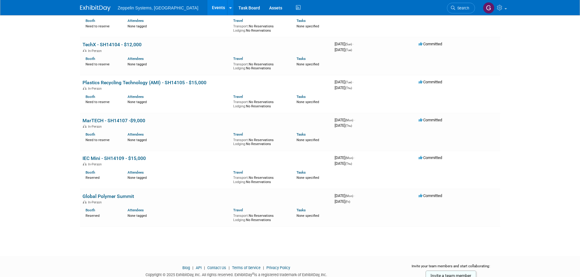
scroll to position [517, 0]
